Goal: Information Seeking & Learning: Find specific fact

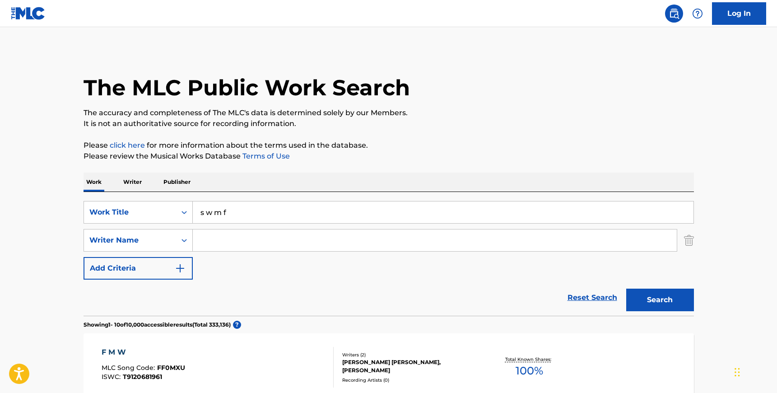
scroll to position [130, 0]
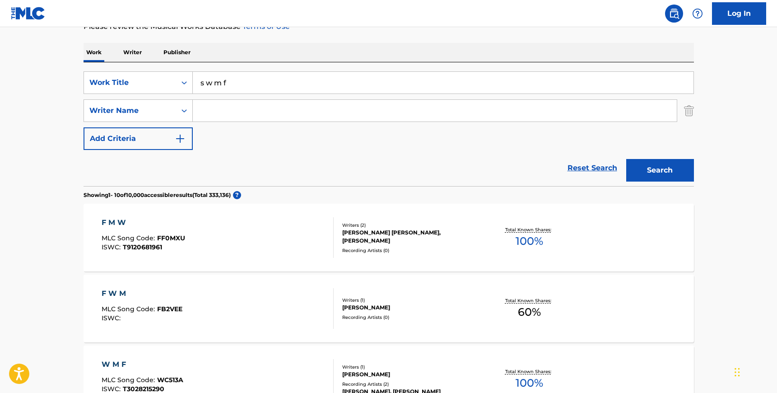
click at [215, 110] on input "Search Form" at bounding box center [435, 111] width 484 height 22
type input "[PERSON_NAME]"
click at [220, 81] on input "s w m f" at bounding box center [443, 83] width 501 height 22
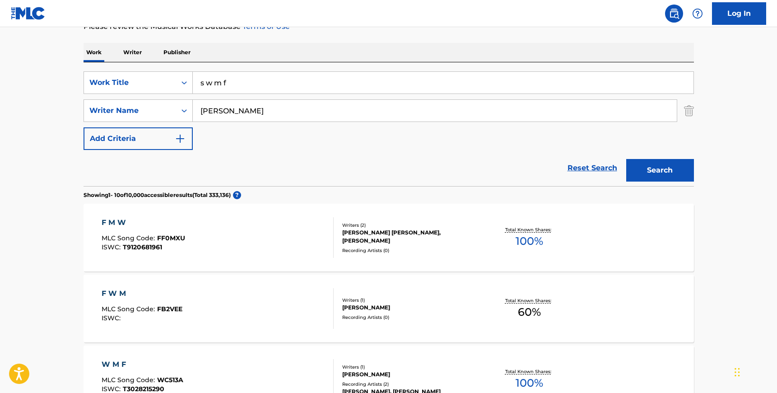
click at [220, 81] on input "s w m f" at bounding box center [443, 83] width 501 height 22
type input "low low"
click at [626, 159] on button "Search" at bounding box center [660, 170] width 68 height 23
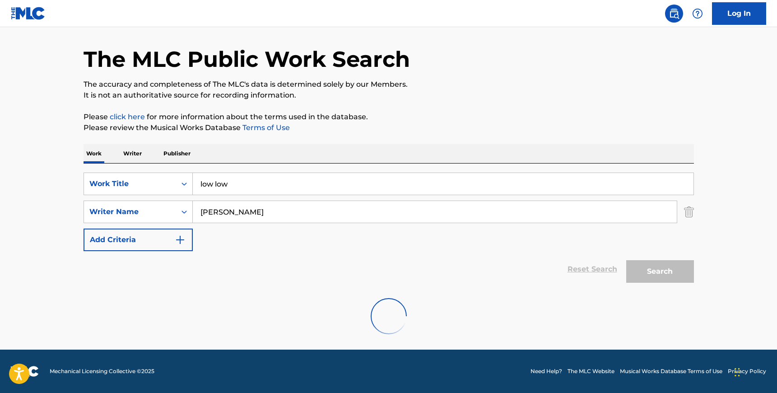
scroll to position [130, 0]
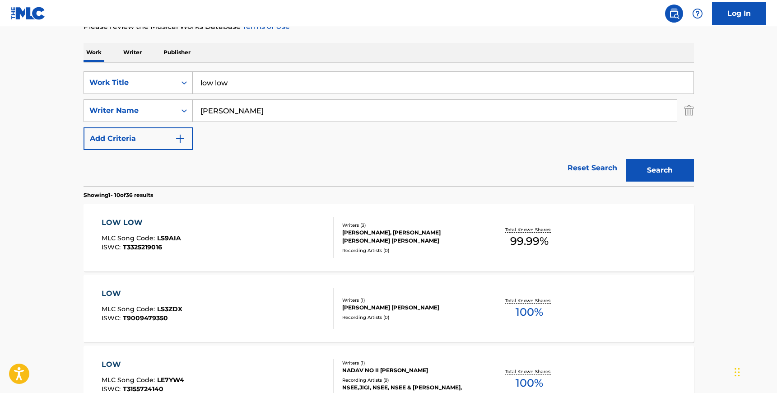
click at [172, 234] on div "LOW LOW MLC Song Code : LS9AIA ISWC : T3325219016" at bounding box center [141, 237] width 79 height 41
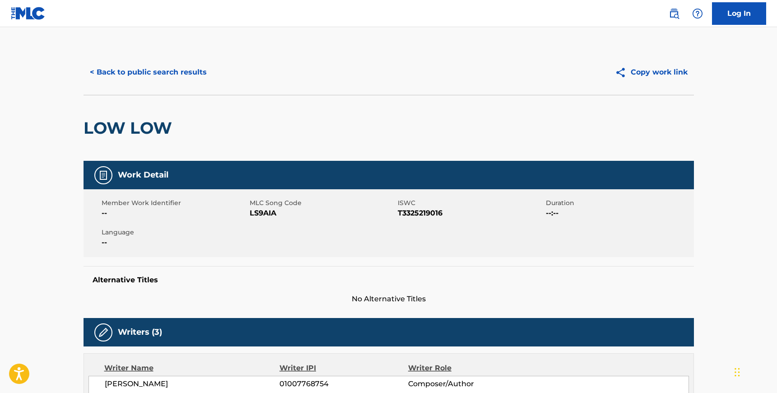
click at [258, 213] on span "LS9AIA" at bounding box center [323, 213] width 146 height 11
copy span "LS9AIA"
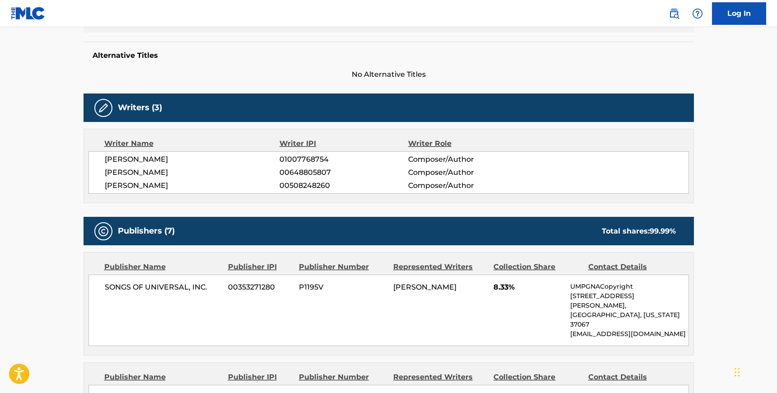
scroll to position [228, 0]
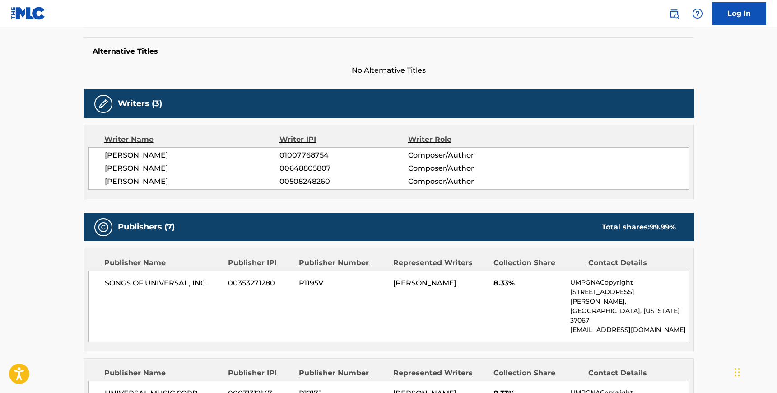
drag, startPoint x: 221, startPoint y: 182, endPoint x: 108, endPoint y: 158, distance: 115.4
click at [108, 158] on div "[PERSON_NAME] 01007768754 Composer/Author [PERSON_NAME] 00648805807 Composer/Au…" at bounding box center [388, 168] width 600 height 42
drag, startPoint x: 104, startPoint y: 155, endPoint x: 219, endPoint y: 181, distance: 118.5
click at [219, 181] on div "[PERSON_NAME] 01007768754 Composer/Author [PERSON_NAME] 00648805807 Composer/Au…" at bounding box center [388, 168] width 600 height 42
copy div "[PERSON_NAME] 01007768754 Composer/Author [PERSON_NAME] 00648805807 Composer/Au…"
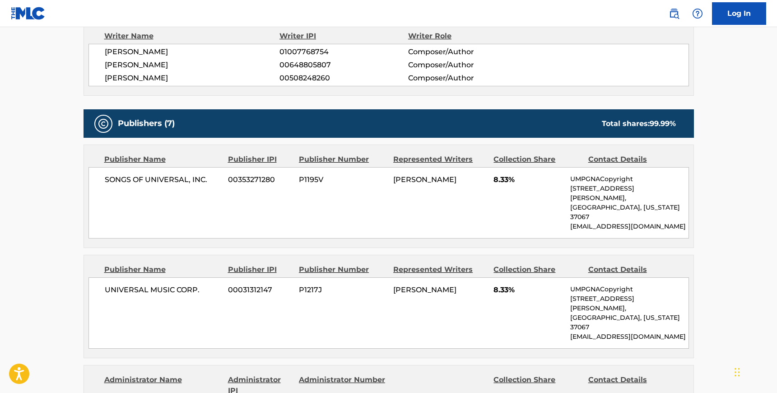
scroll to position [333, 0]
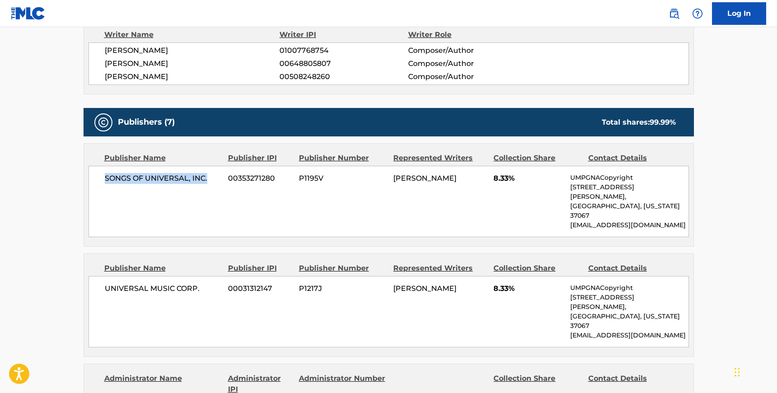
drag, startPoint x: 208, startPoint y: 178, endPoint x: 102, endPoint y: 176, distance: 106.1
click at [102, 176] on div "SONGS OF UNIVERSAL, INC. 00353271280 P1195V [PERSON_NAME] 8.33% UMPGNACopyright…" at bounding box center [388, 201] width 600 height 71
copy span "SONGS OF UNIVERSAL, INC."
drag, startPoint x: 199, startPoint y: 269, endPoint x: 95, endPoint y: 268, distance: 104.7
click at [95, 276] on div "UNIVERSAL MUSIC CORP. 00031312147 P1217J [PERSON_NAME] 8.33% UMPGNACopyright [S…" at bounding box center [388, 311] width 600 height 71
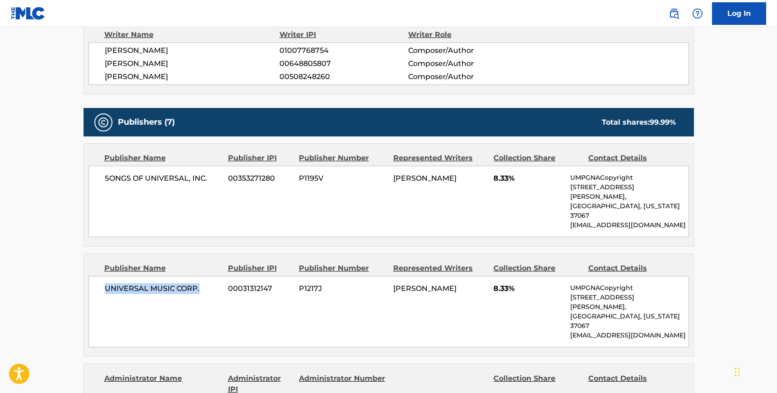
copy span "UNIVERSAL MUSIC CORP."
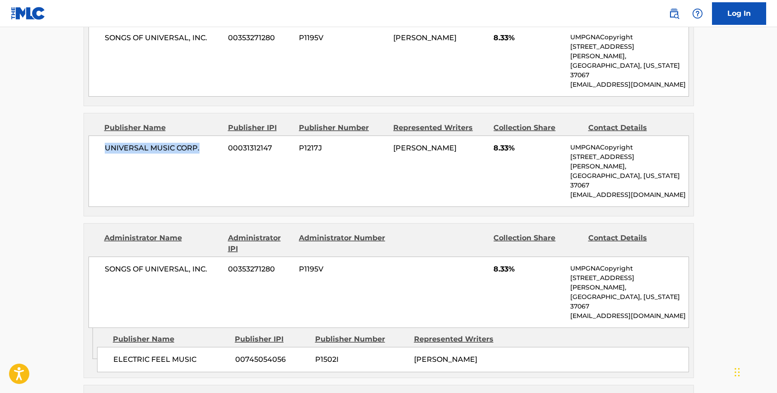
scroll to position [493, 0]
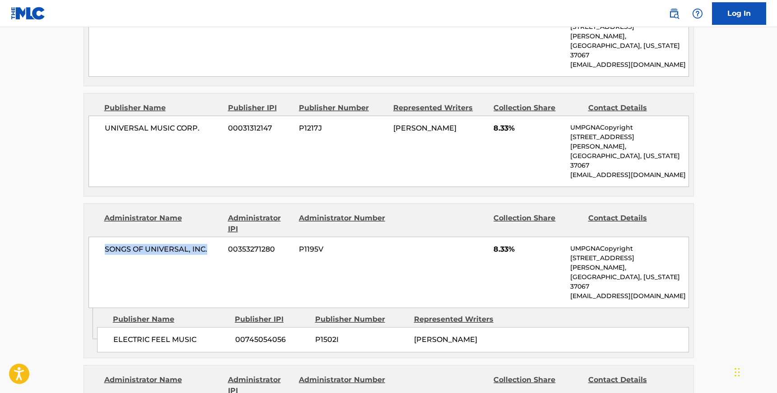
drag, startPoint x: 209, startPoint y: 212, endPoint x: 102, endPoint y: 209, distance: 107.9
click at [102, 237] on div "SONGS OF UNIVERSAL, INC. 00353271280 P1195V 8.33% UMPGNACopyright [STREET_ADDRE…" at bounding box center [388, 272] width 600 height 71
copy span "SONGS OF UNIVERSAL, INC."
drag, startPoint x: 200, startPoint y: 280, endPoint x: 112, endPoint y: 279, distance: 88.5
click at [112, 327] on div "ELECTRIC FEEL MUSIC 00745054056 P1502I [PERSON_NAME]" at bounding box center [393, 339] width 592 height 25
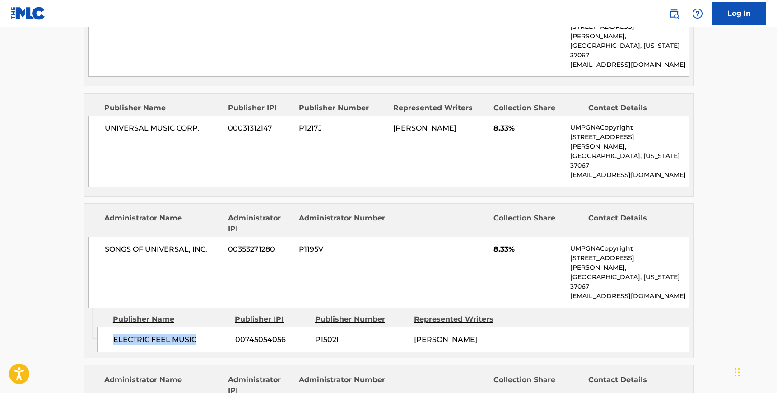
copy span "ELECTRIC FEEL MUSIC"
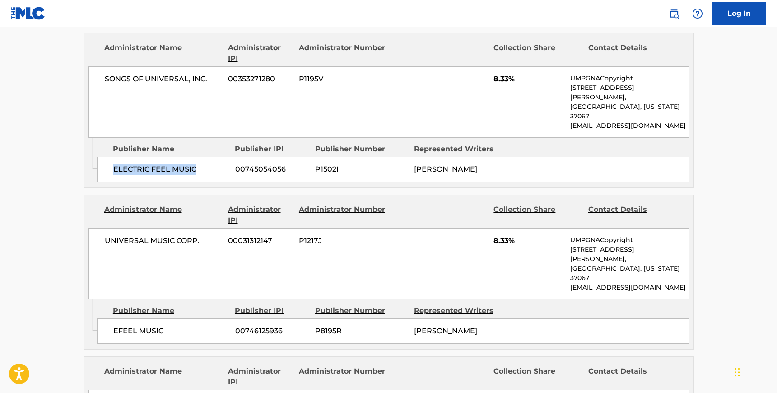
scroll to position [668, 0]
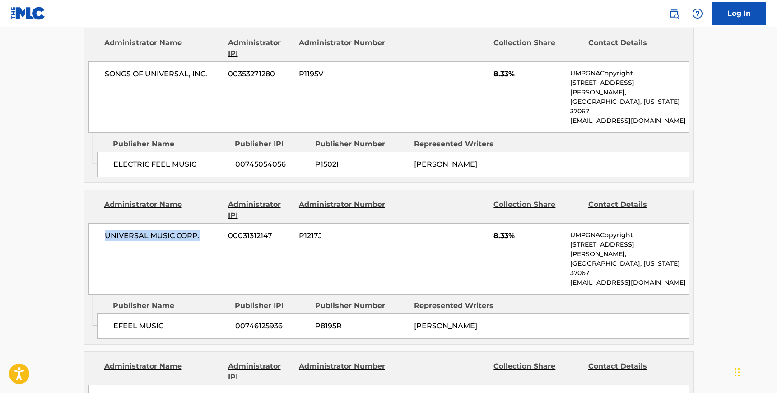
drag, startPoint x: 195, startPoint y: 186, endPoint x: 102, endPoint y: 184, distance: 93.5
click at [102, 223] on div "UNIVERSAL MUSIC CORP. 00031312147 P1217J 8.33% UMPGNACopyright [STREET_ADDRESS]…" at bounding box center [388, 258] width 600 height 71
copy span "UNIVERSAL MUSIC CORP."
drag, startPoint x: 167, startPoint y: 257, endPoint x: 111, endPoint y: 257, distance: 56.0
click at [111, 313] on div "EFEEL MUSIC 00746125936 P8195R [PERSON_NAME]" at bounding box center [393, 325] width 592 height 25
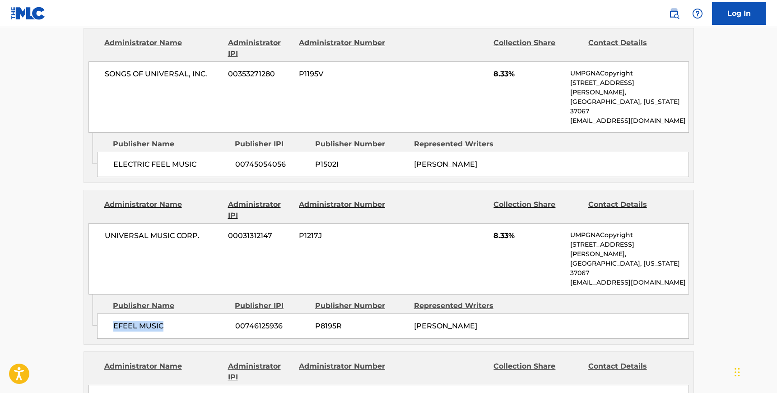
copy span "EFEEL MUSIC"
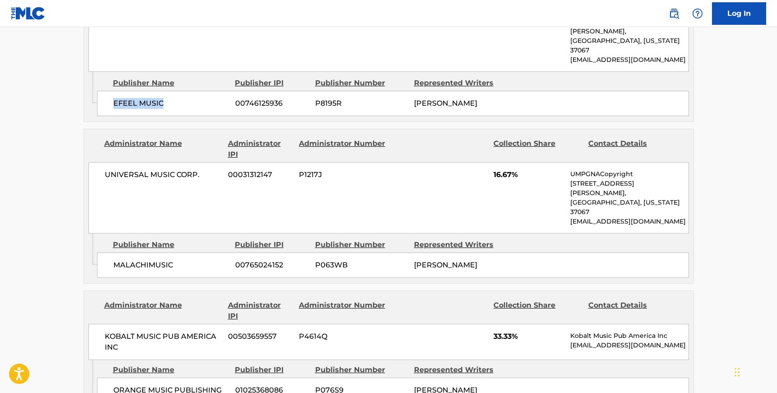
scroll to position [895, 0]
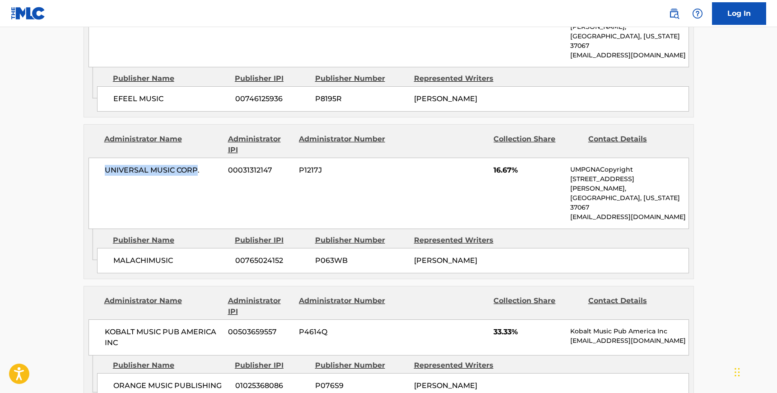
drag, startPoint x: 197, startPoint y: 97, endPoint x: 100, endPoint y: 95, distance: 97.1
click at [100, 158] on div "UNIVERSAL MUSIC CORP. 00031312147 P1217J 16.67% UMPGNACopyright [STREET_ADDRESS…" at bounding box center [388, 193] width 600 height 71
copy span "UNIVERSAL MUSIC CORP"
drag, startPoint x: 171, startPoint y: 173, endPoint x: 110, endPoint y: 169, distance: 61.5
click at [110, 248] on div "MALACHIMUSIC 00765024152 P063WB [PERSON_NAME]" at bounding box center [393, 260] width 592 height 25
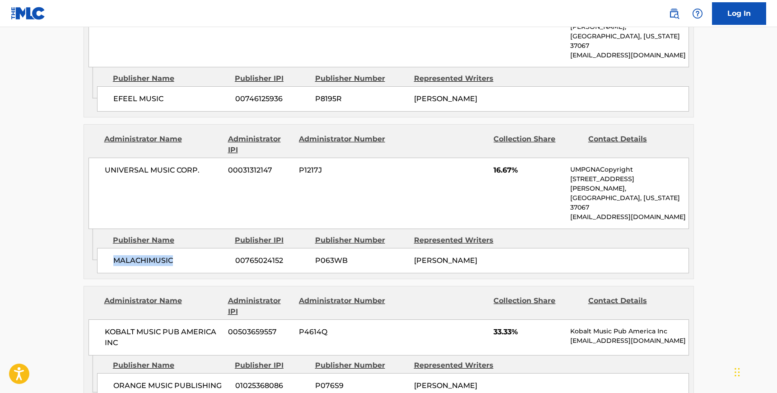
copy span "MALACHIMUSIC"
drag, startPoint x: 116, startPoint y: 252, endPoint x: 96, endPoint y: 236, distance: 25.7
click at [96, 319] on div "KOBALT MUSIC PUB AMERICA INC 00503659557 P4614Q 33.33% Kobalt Music Pub America…" at bounding box center [388, 337] width 600 height 36
drag, startPoint x: 128, startPoint y: 305, endPoint x: 110, endPoint y: 295, distance: 21.0
click at [110, 373] on div "ORANGE MUSIC PUBLISHING INC 01025368086 P076S9 [PERSON_NAME]" at bounding box center [393, 391] width 592 height 36
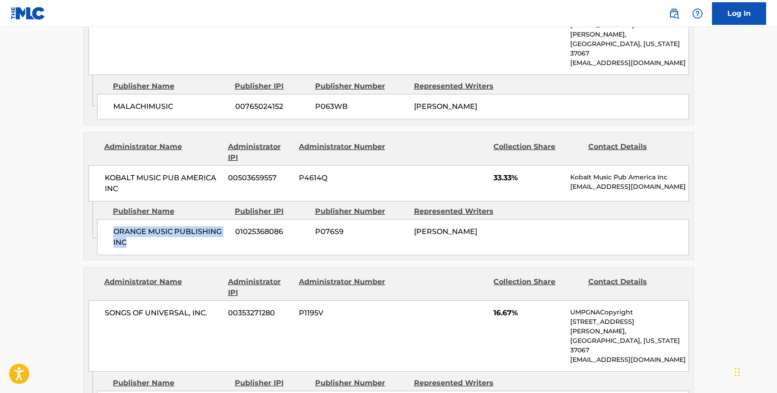
scroll to position [1081, 0]
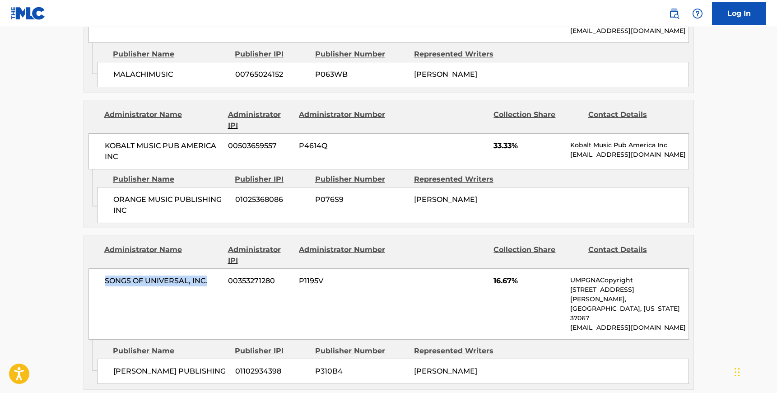
drag, startPoint x: 206, startPoint y: 193, endPoint x: 102, endPoint y: 188, distance: 104.8
click at [102, 268] on div "SONGS OF UNIVERSAL, INC. 00353271280 P1195V 16.67% UMPGNACopyright [STREET_ADDR…" at bounding box center [388, 303] width 600 height 71
drag, startPoint x: 161, startPoint y: 271, endPoint x: 108, endPoint y: 262, distance: 53.1
click at [108, 358] on div "[PERSON_NAME] PUBLISHING 01102934398 P310B4 [PERSON_NAME]" at bounding box center [393, 370] width 592 height 25
